Goal: Information Seeking & Learning: Learn about a topic

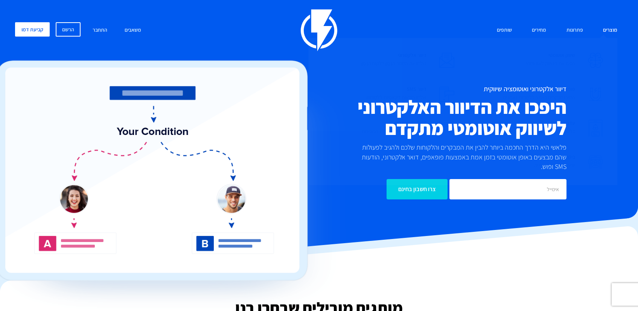
click at [617, 27] on link "מוצרים" at bounding box center [611, 30] width 26 height 16
click at [443, 57] on img at bounding box center [447, 60] width 15 height 15
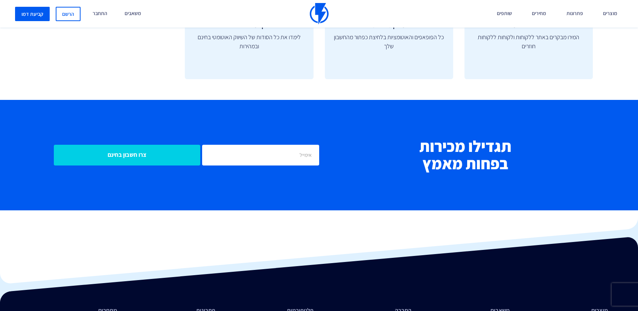
scroll to position [2954, 0]
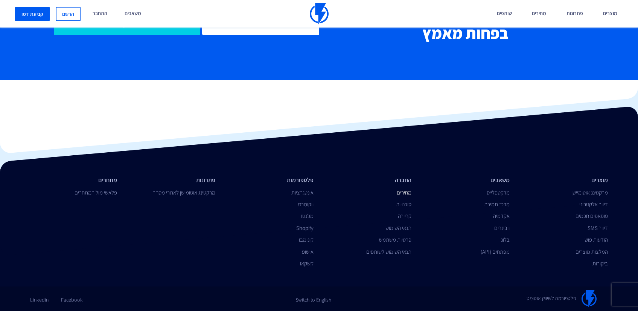
click at [406, 195] on link "מחירים" at bounding box center [404, 192] width 15 height 7
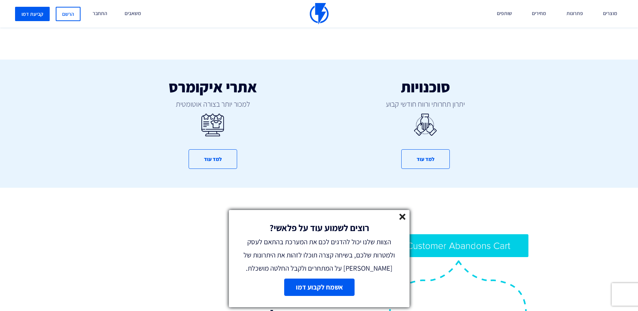
scroll to position [435, 0]
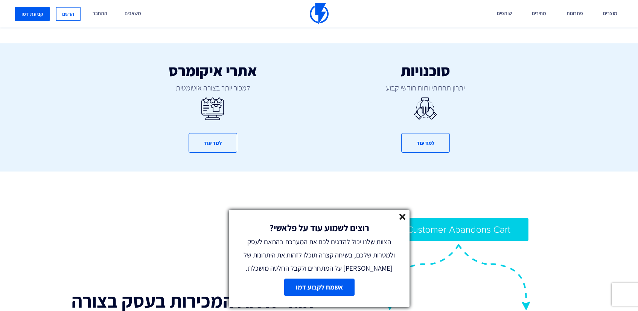
click at [402, 216] on line at bounding box center [402, 216] width 5 height 5
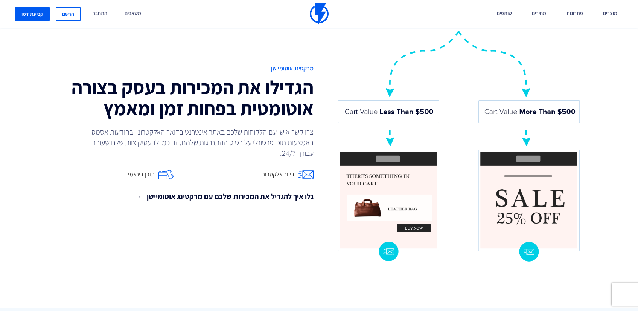
scroll to position [667, 0]
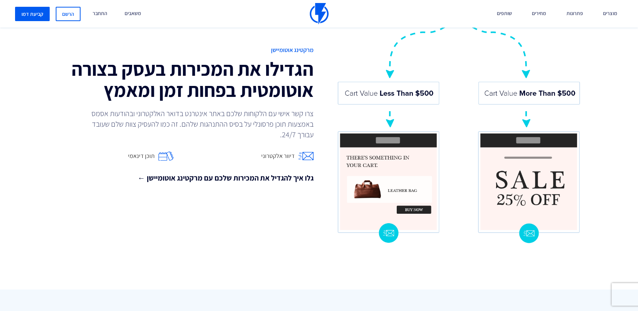
click at [274, 152] on span "דיוור אלקטרוני" at bounding box center [278, 156] width 34 height 9
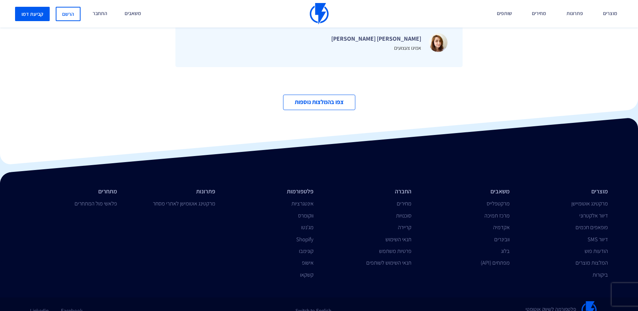
scroll to position [2615, 0]
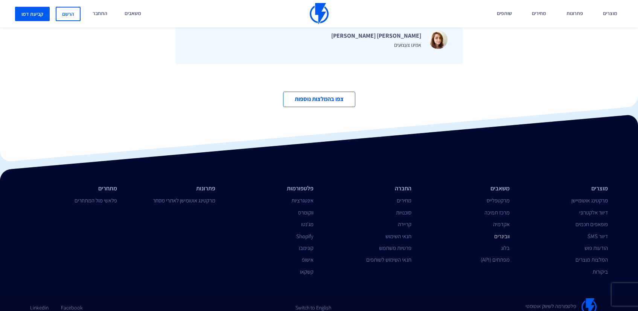
click at [506, 232] on link "וובינרים" at bounding box center [502, 235] width 15 height 7
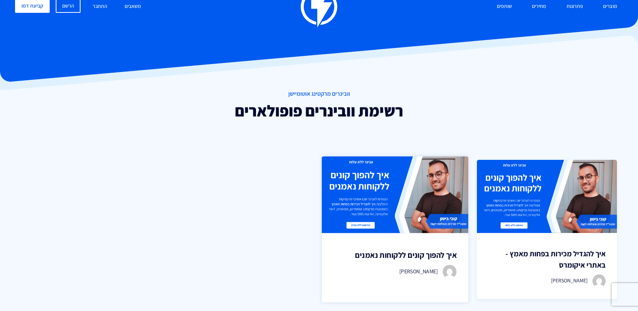
scroll to position [48, 0]
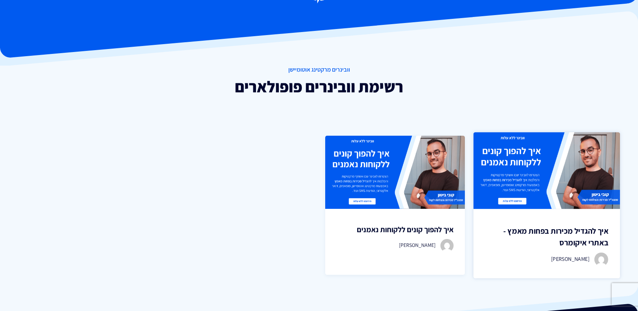
click at [519, 187] on img at bounding box center [547, 170] width 147 height 77
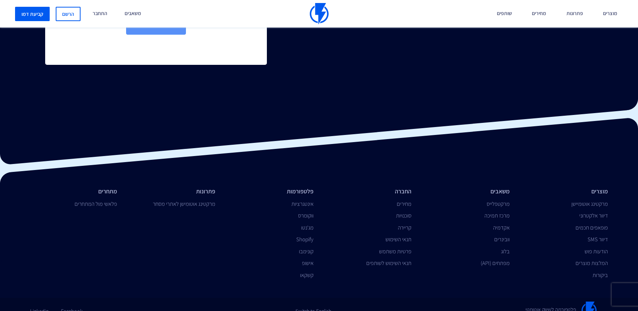
scroll to position [318, 0]
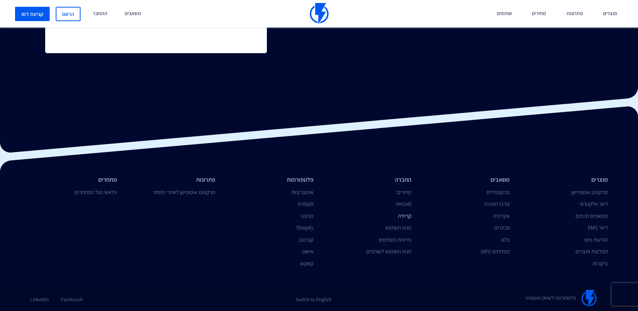
click at [400, 214] on link "קריירה" at bounding box center [405, 215] width 14 height 7
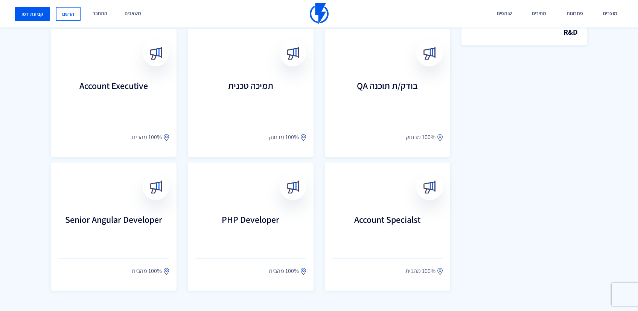
scroll to position [364, 0]
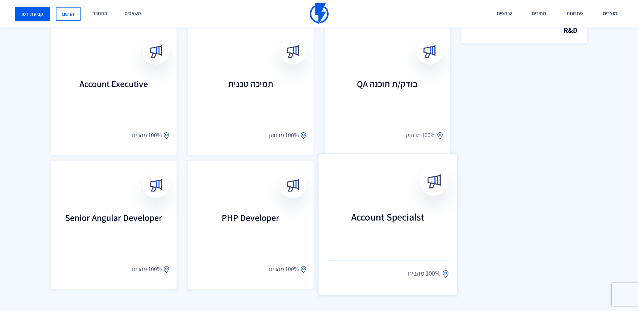
click at [408, 215] on h3 "Account Specialst" at bounding box center [388, 227] width 122 height 33
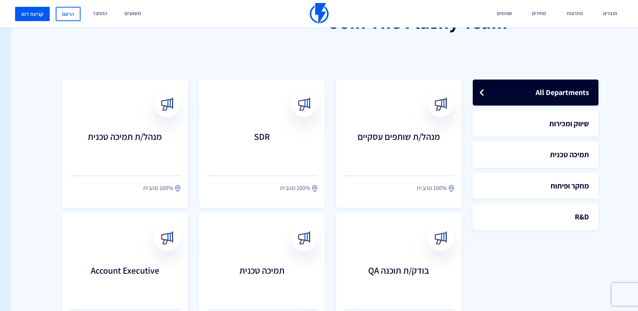
scroll to position [177, -11]
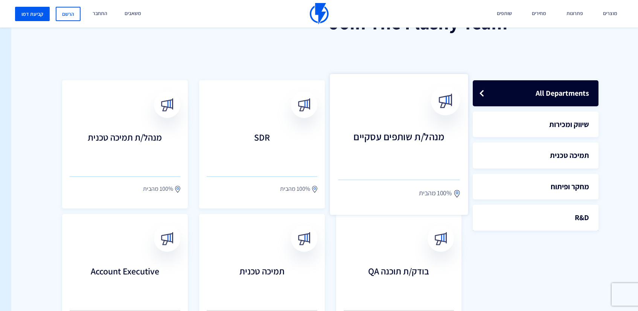
click at [385, 154] on h3 "מנהל/ת שותפים עסקיים" at bounding box center [399, 147] width 122 height 33
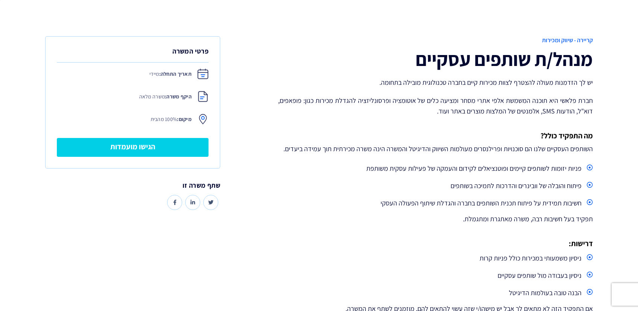
scroll to position [119, 0]
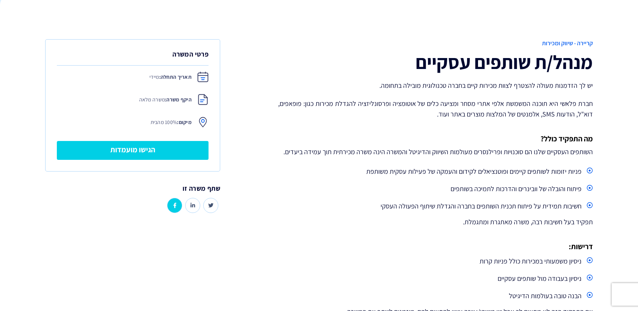
click at [177, 201] on link at bounding box center [174, 205] width 15 height 15
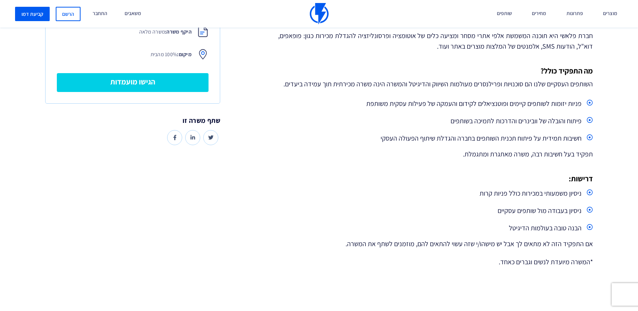
scroll to position [191, 0]
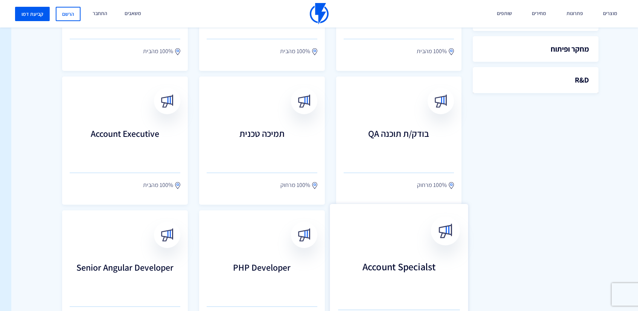
scroll to position [312, -11]
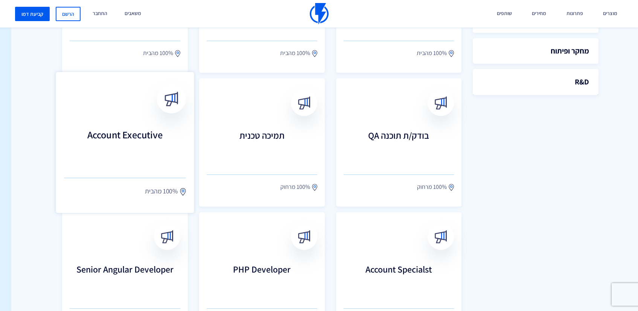
click at [141, 149] on h3 "Account Executive" at bounding box center [125, 145] width 122 height 33
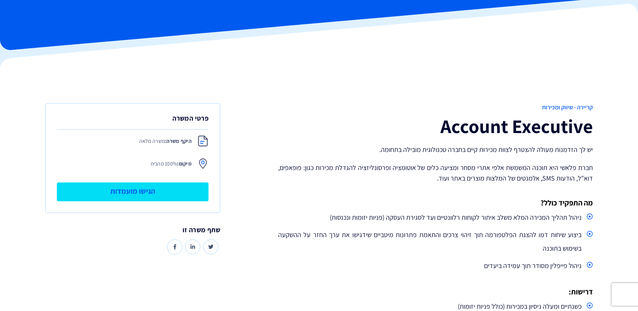
click at [167, 193] on link "הגישו מועמדות" at bounding box center [133, 191] width 152 height 19
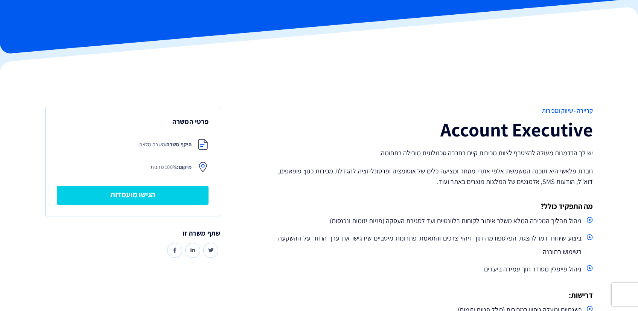
scroll to position [55, 0]
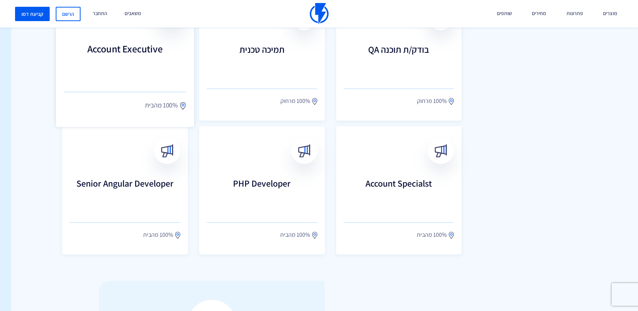
scroll to position [445, -11]
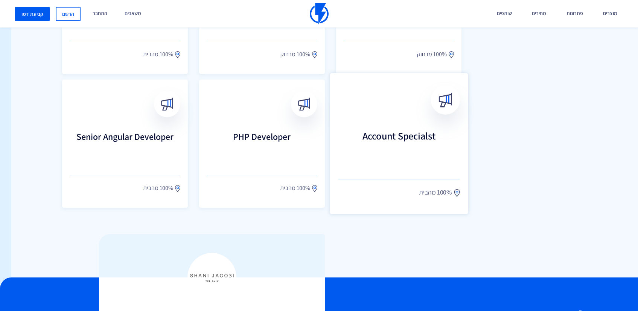
click at [362, 169] on link "Account Specialst 100% מהבית" at bounding box center [399, 143] width 138 height 141
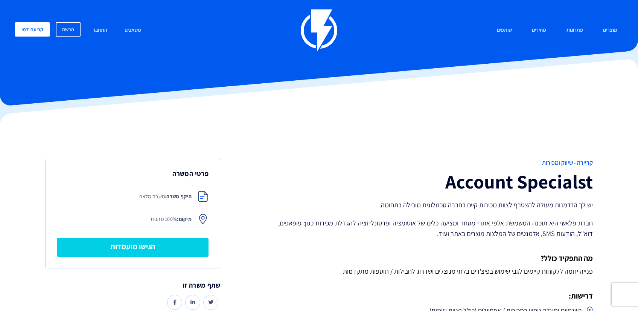
click at [319, 31] on img at bounding box center [319, 30] width 37 height 42
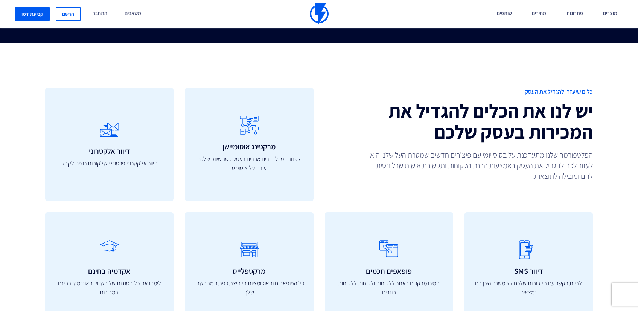
scroll to position [2173, 0]
